Goal: Task Accomplishment & Management: Use online tool/utility

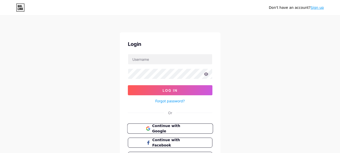
click at [180, 129] on span "Continue with Google" at bounding box center [173, 128] width 42 height 11
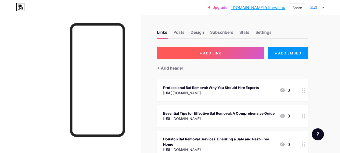
click at [209, 50] on button "+ ADD LINK" at bounding box center [210, 53] width 107 height 12
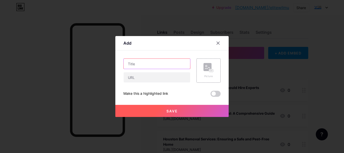
click at [152, 61] on input "text" at bounding box center [157, 64] width 67 height 10
paste input "Dealing with Bats in the Attic During Maternity Season"
type input "Dealing with Bats in the Attic During Maternity Season"
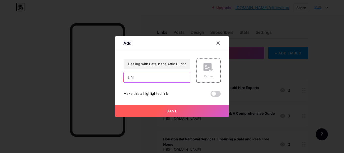
click at [150, 79] on input "text" at bounding box center [157, 77] width 67 height 10
paste input "[URL][DOMAIN_NAME]"
type input "[URL][DOMAIN_NAME]"
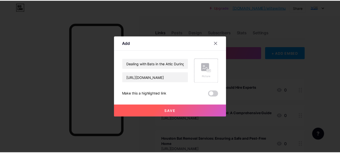
scroll to position [0, 0]
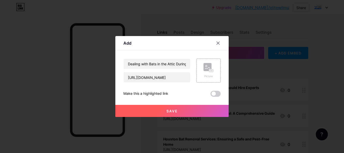
click at [213, 93] on span at bounding box center [216, 94] width 10 height 6
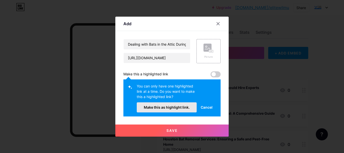
click at [182, 110] on button "Make this as highlight link." at bounding box center [167, 107] width 60 height 10
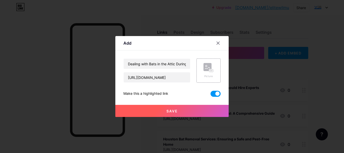
click at [177, 108] on button "Save" at bounding box center [171, 111] width 113 height 12
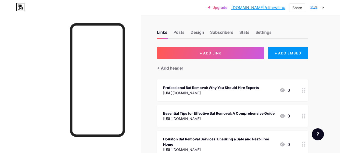
click at [268, 6] on link "[DOMAIN_NAME]/elitewilmu" at bounding box center [259, 8] width 54 height 6
